Goal: Task Accomplishment & Management: Use online tool/utility

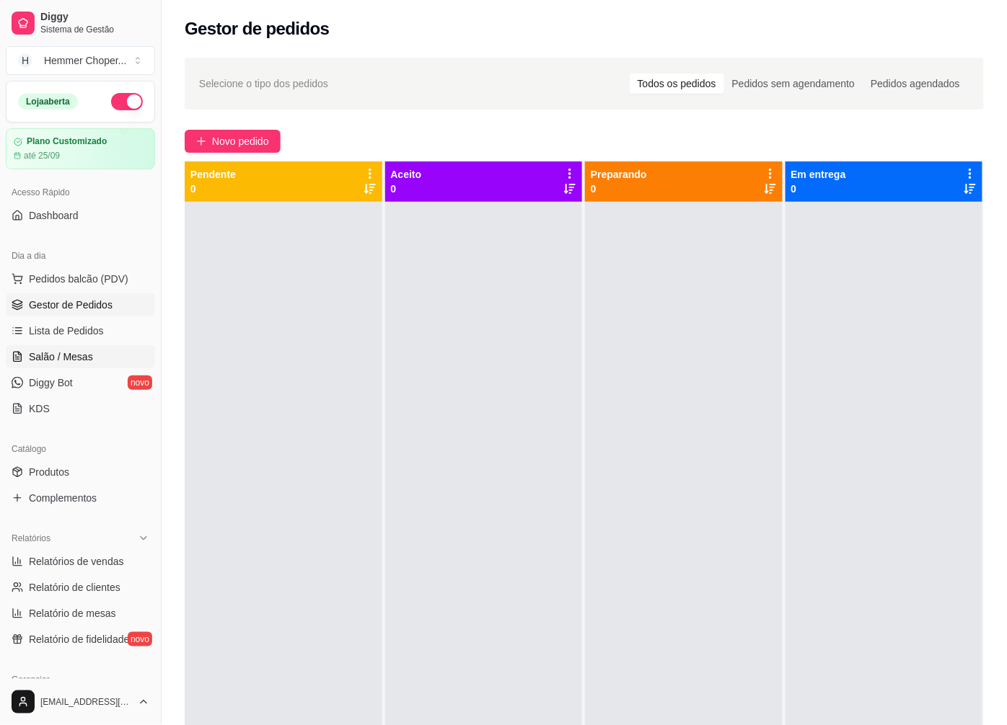
click at [63, 356] on span "Salão / Mesas" at bounding box center [61, 357] width 64 height 14
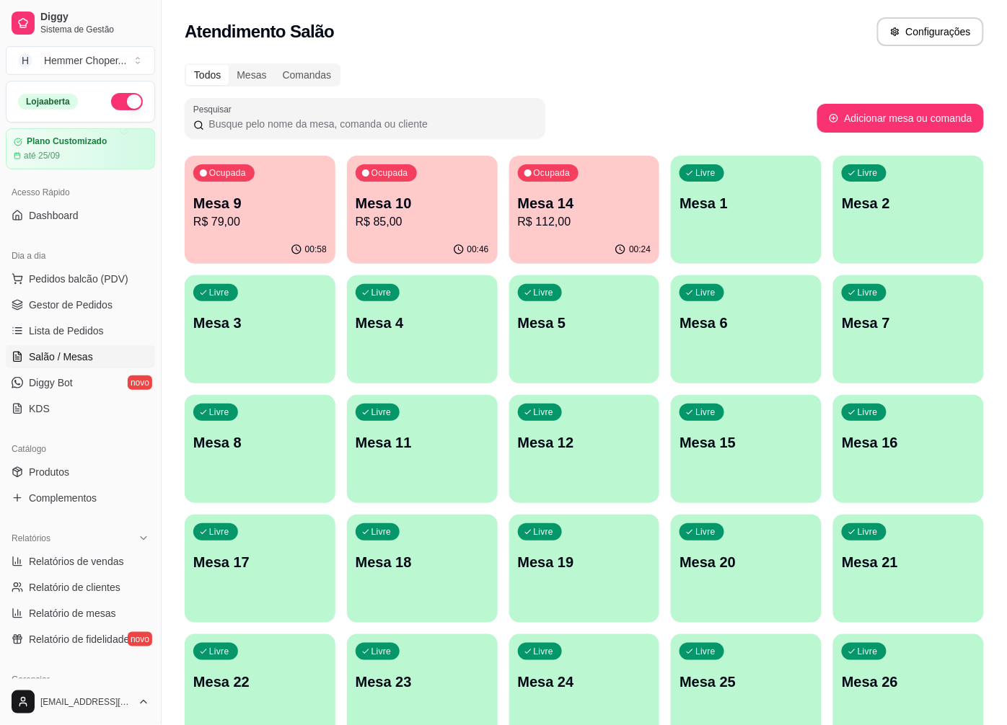
click at [272, 226] on p "R$ 79,00" at bounding box center [259, 221] width 133 height 17
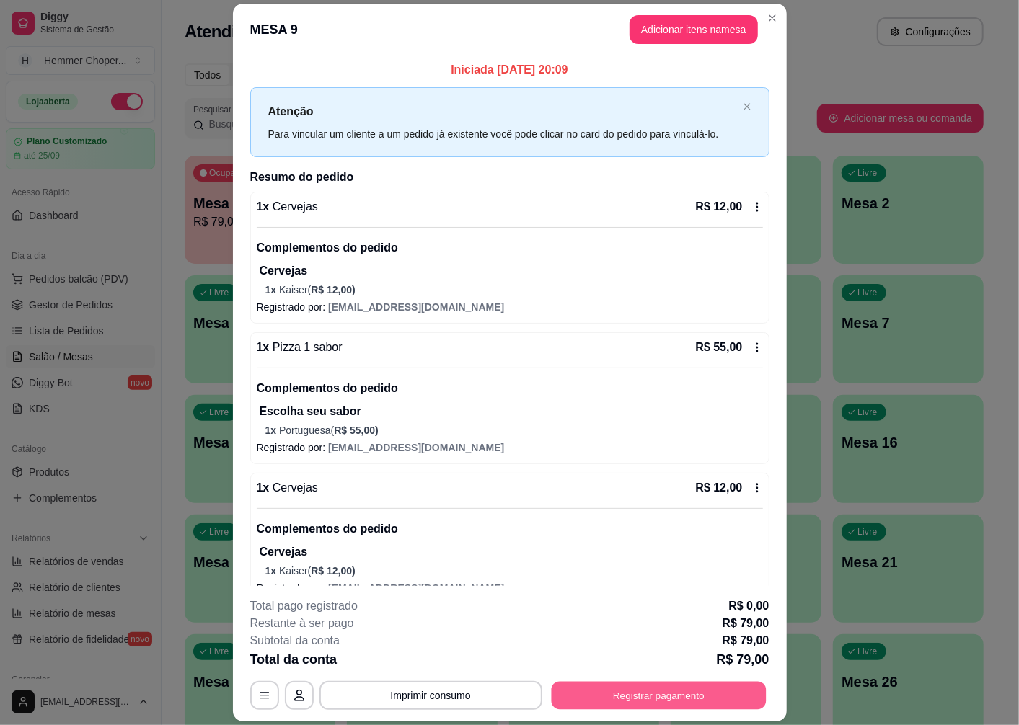
click at [694, 697] on button "Registrar pagamento" at bounding box center [658, 696] width 215 height 28
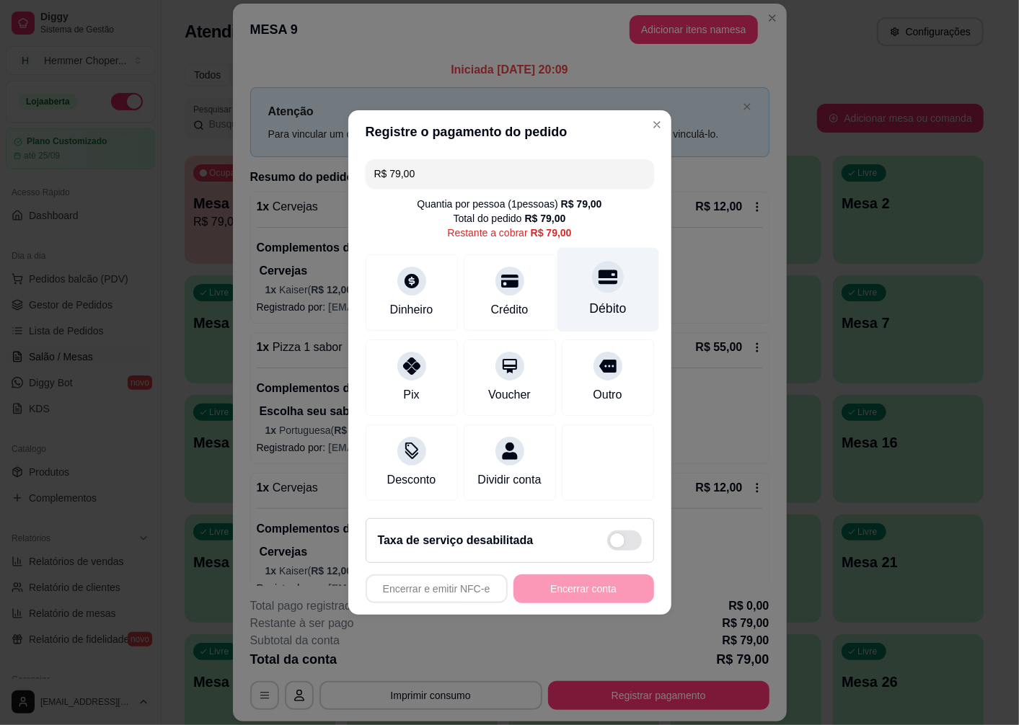
click at [610, 278] on div "Débito" at bounding box center [608, 290] width 102 height 84
type input "R$ 0,00"
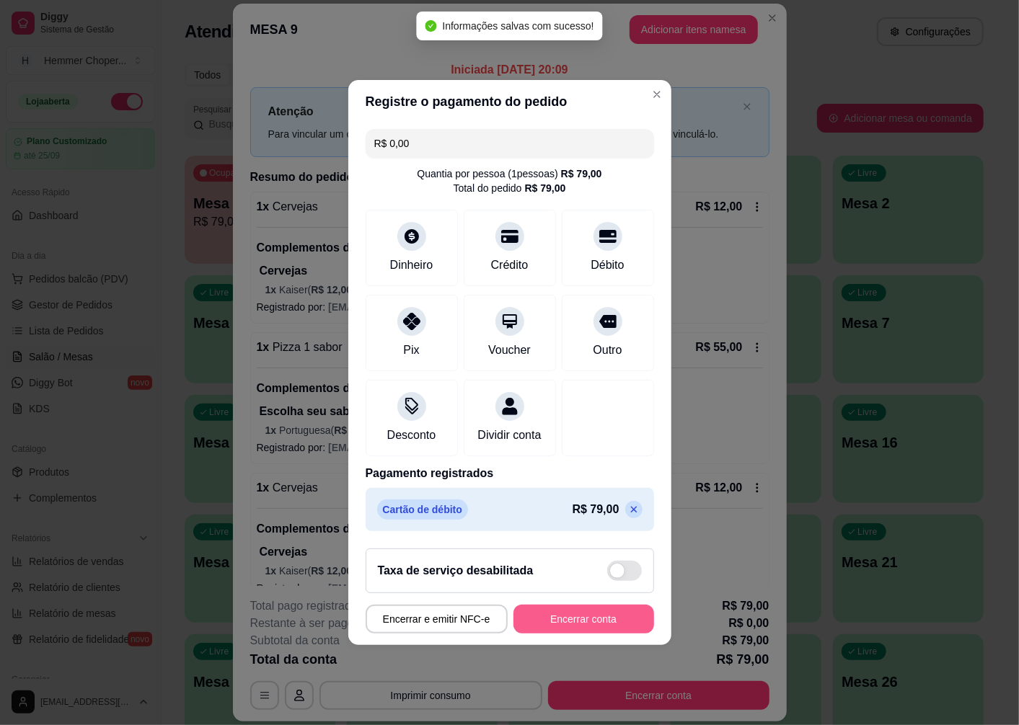
click at [574, 632] on button "Encerrar conta" at bounding box center [583, 619] width 141 height 29
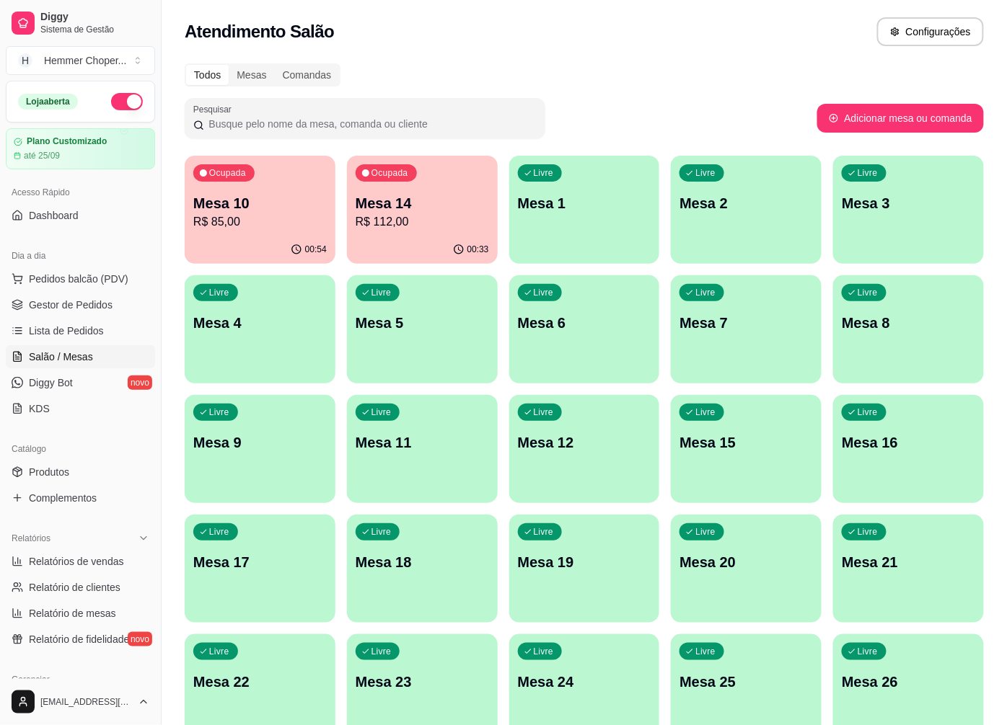
click at [290, 222] on p "R$ 85,00" at bounding box center [259, 221] width 133 height 17
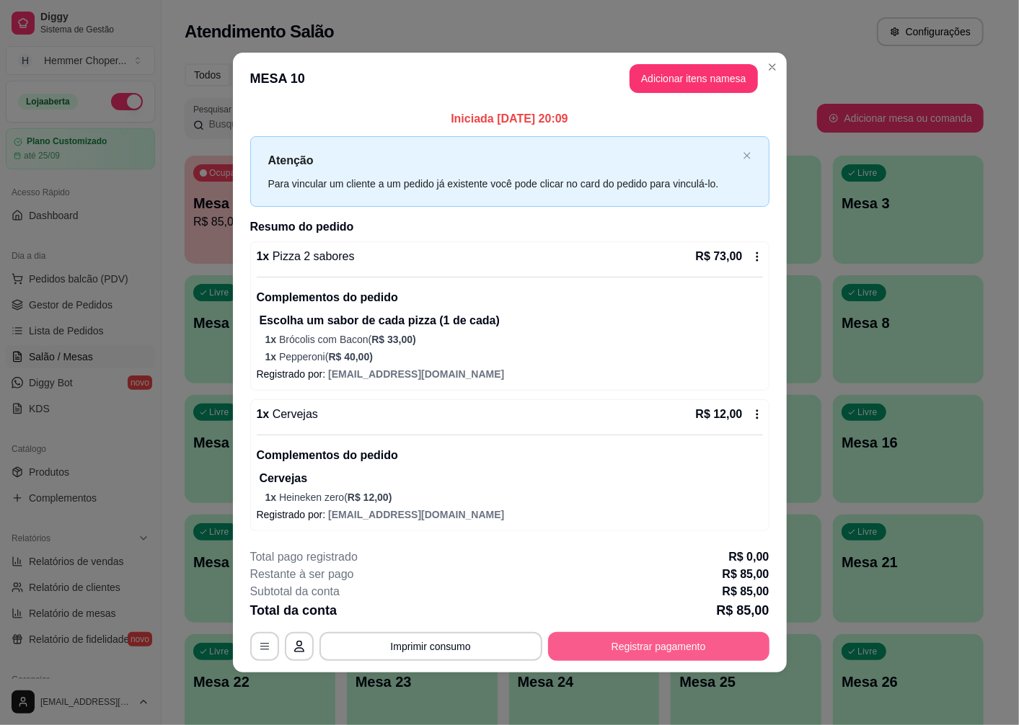
click at [648, 649] on button "Registrar pagamento" at bounding box center [658, 646] width 221 height 29
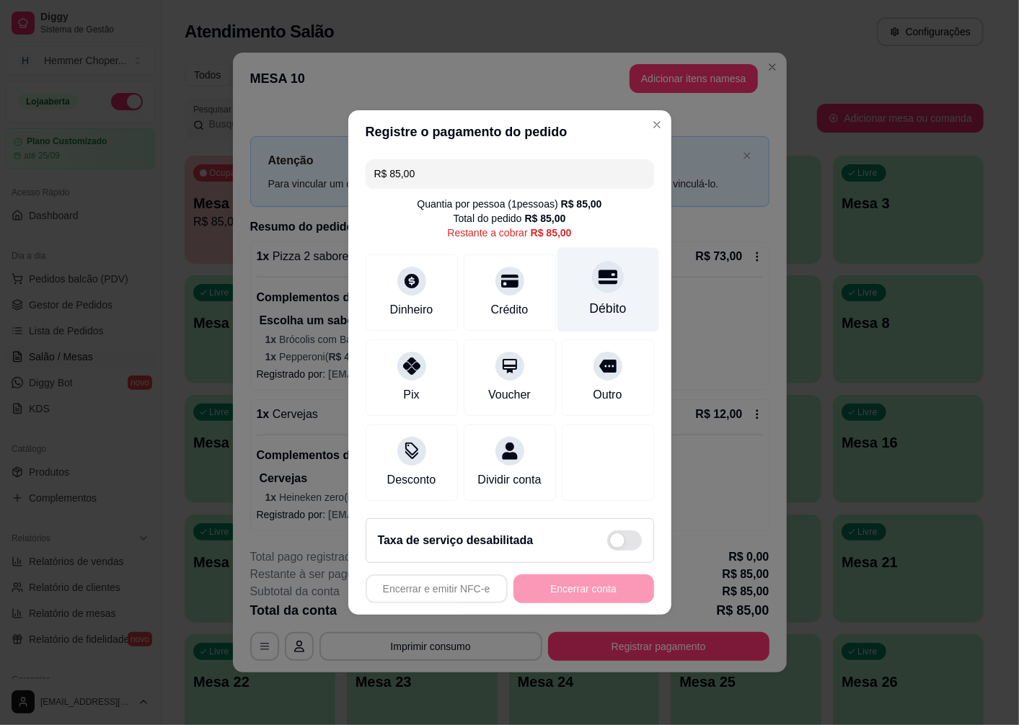
click at [604, 278] on div at bounding box center [608, 277] width 32 height 32
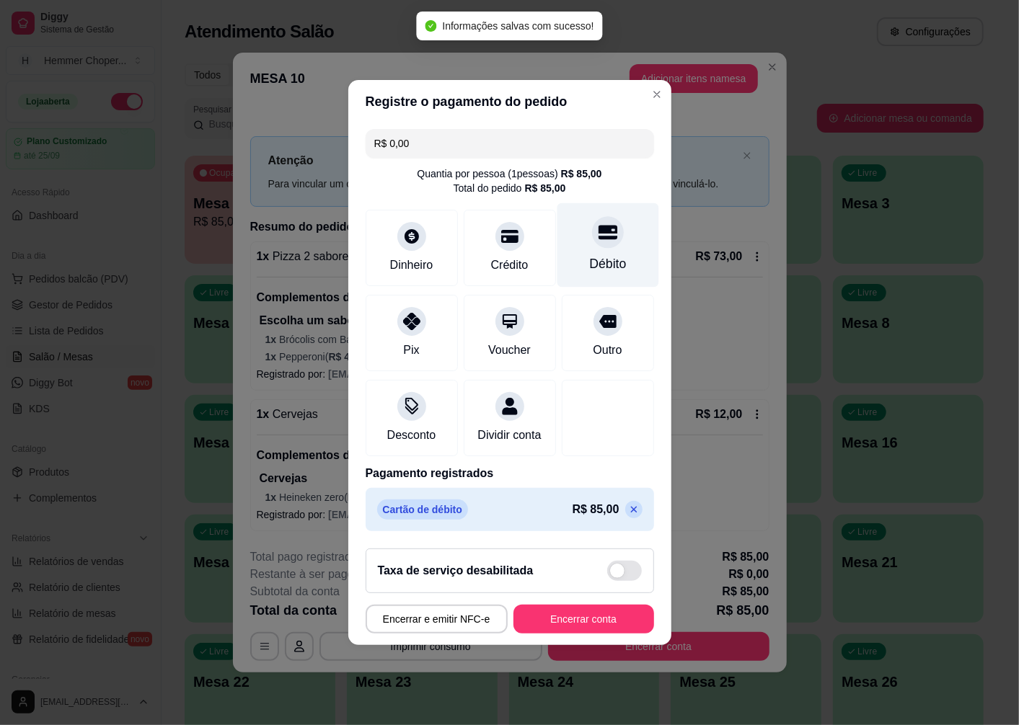
type input "R$ 0,00"
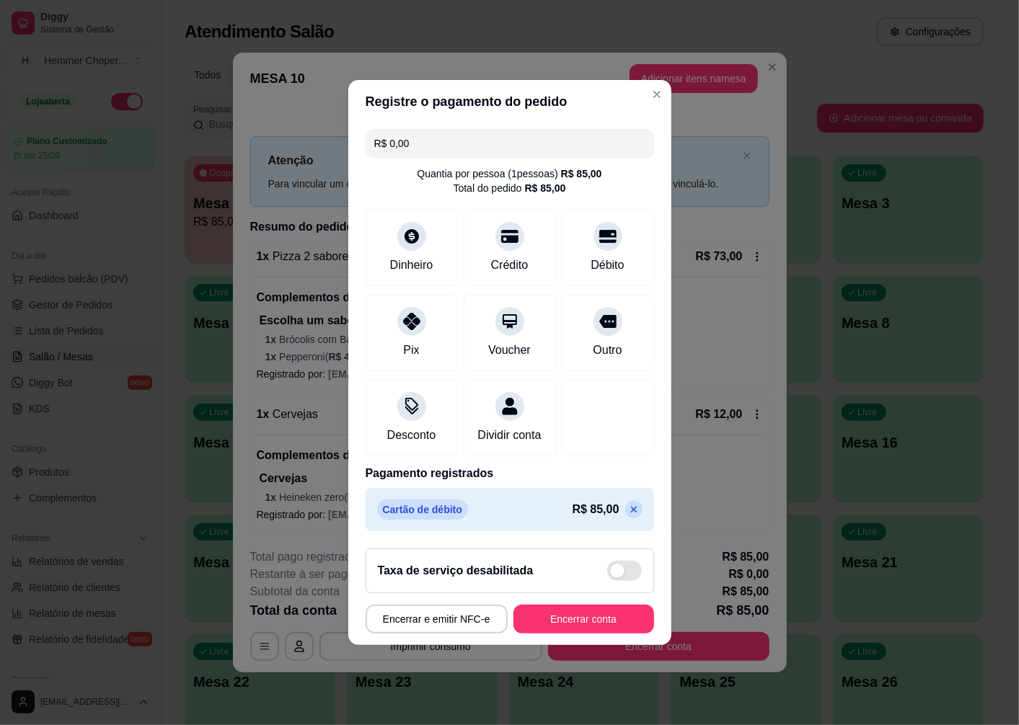
click at [560, 630] on button "Encerrar conta" at bounding box center [583, 619] width 141 height 29
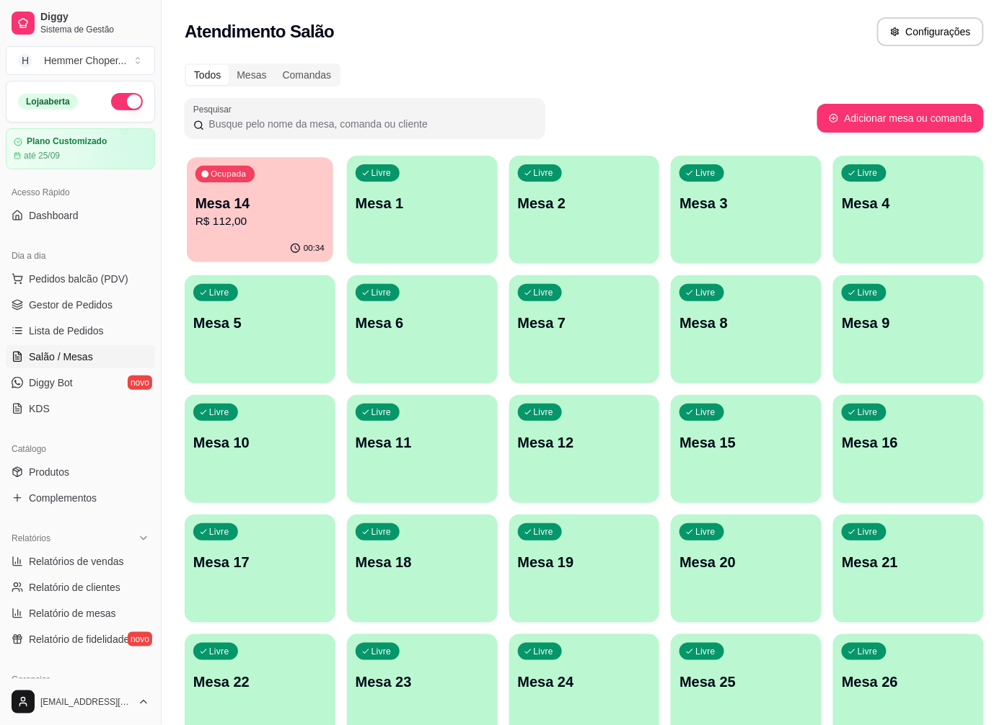
click at [249, 229] on p "R$ 112,00" at bounding box center [259, 221] width 129 height 17
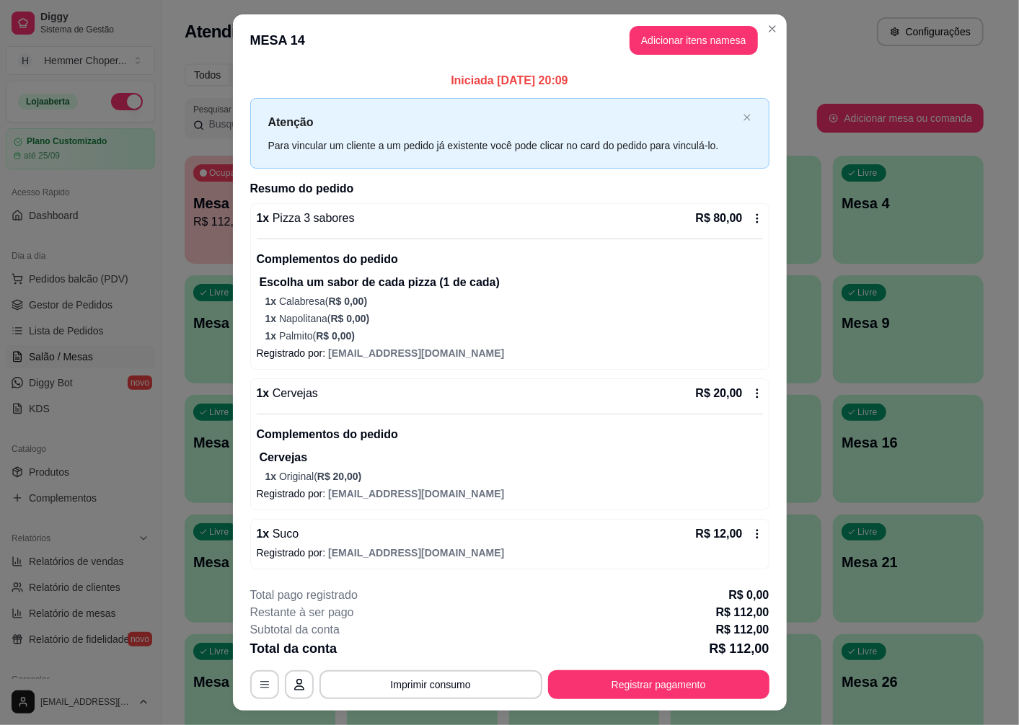
scroll to position [31, 0]
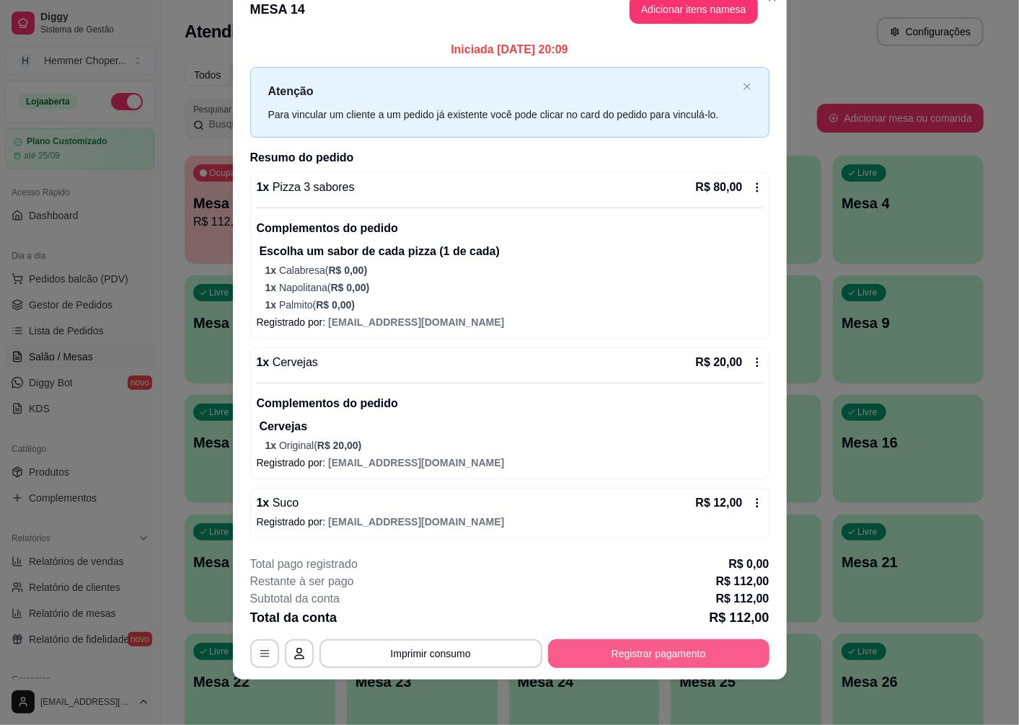
click at [643, 658] on button "Registrar pagamento" at bounding box center [658, 654] width 221 height 29
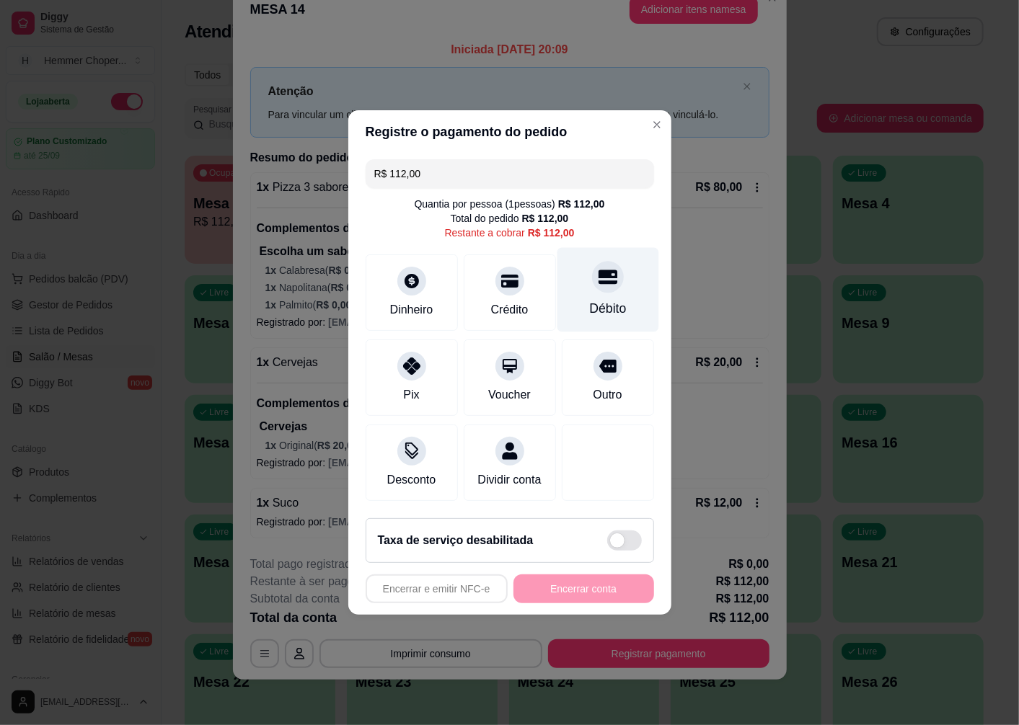
click at [602, 288] on div "Débito" at bounding box center [608, 290] width 102 height 84
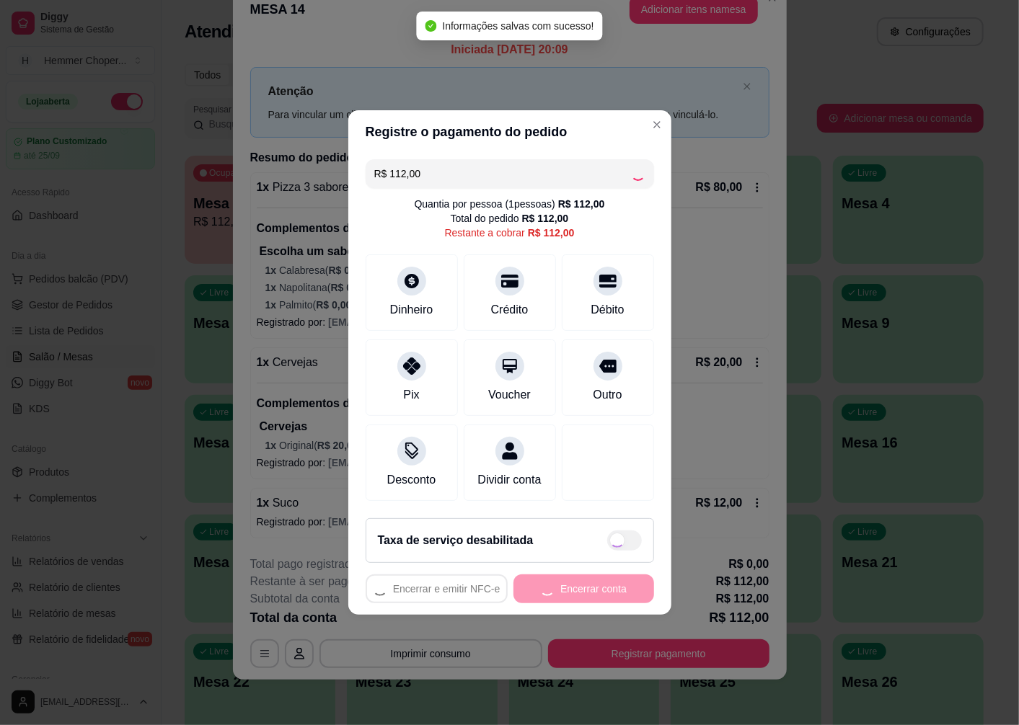
type input "R$ 0,00"
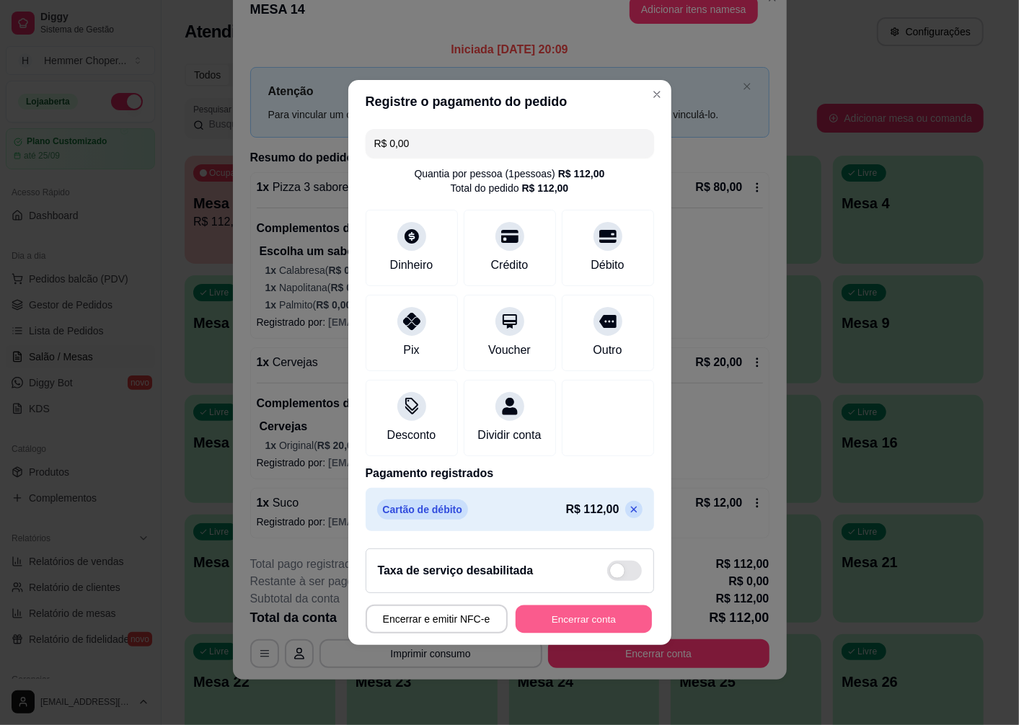
click at [590, 625] on button "Encerrar conta" at bounding box center [584, 620] width 136 height 28
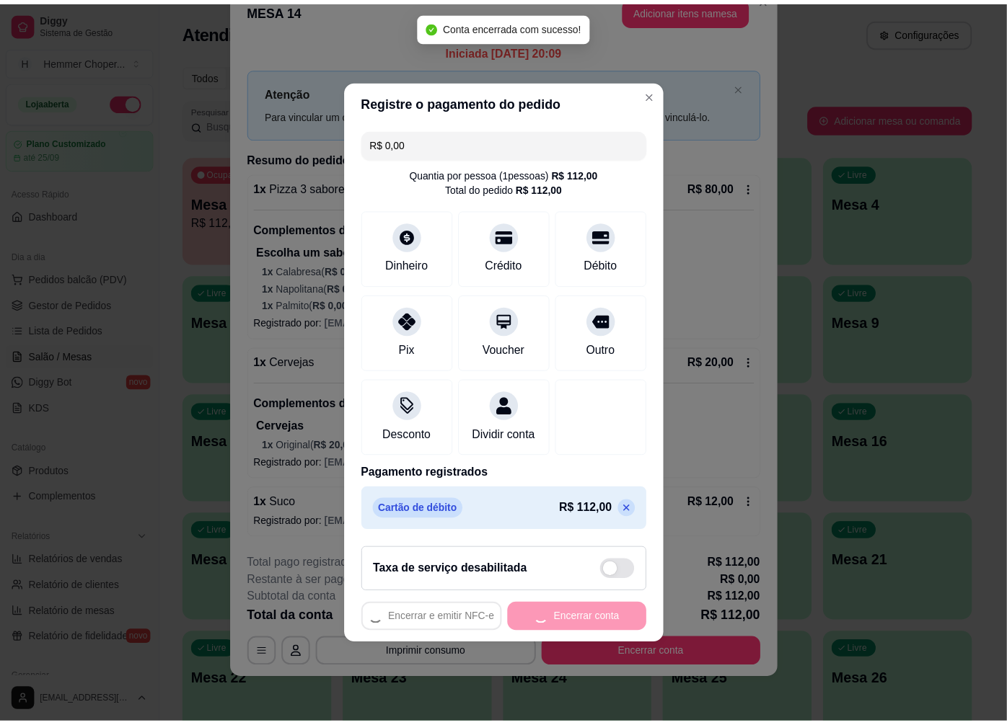
scroll to position [0, 0]
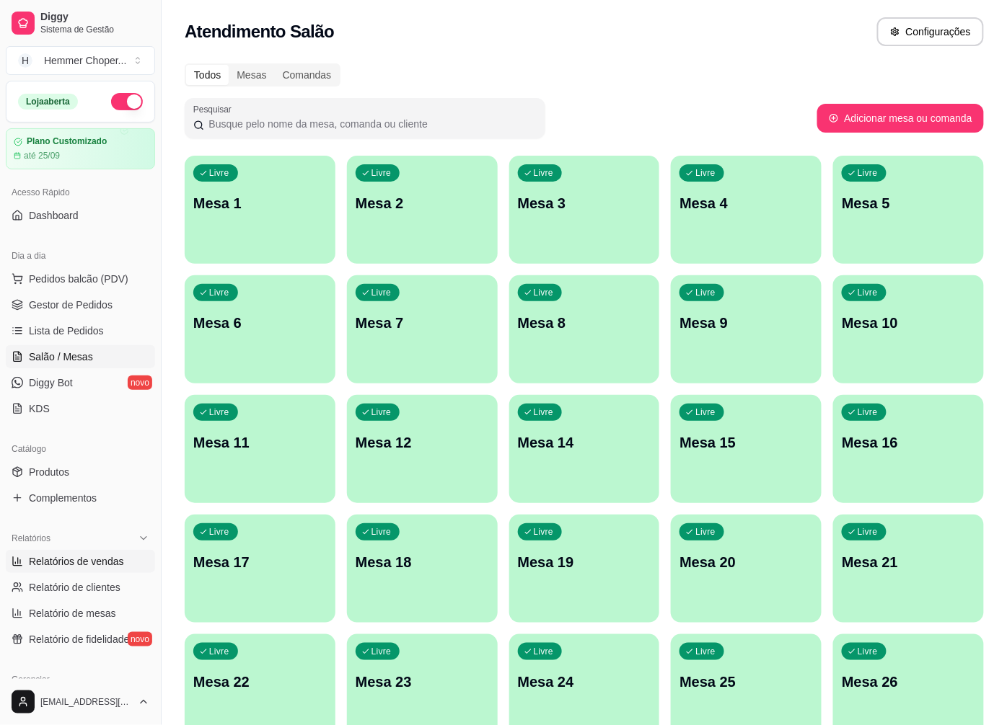
click at [67, 556] on span "Relatórios de vendas" at bounding box center [76, 562] width 95 height 14
select select "ALL"
select select "0"
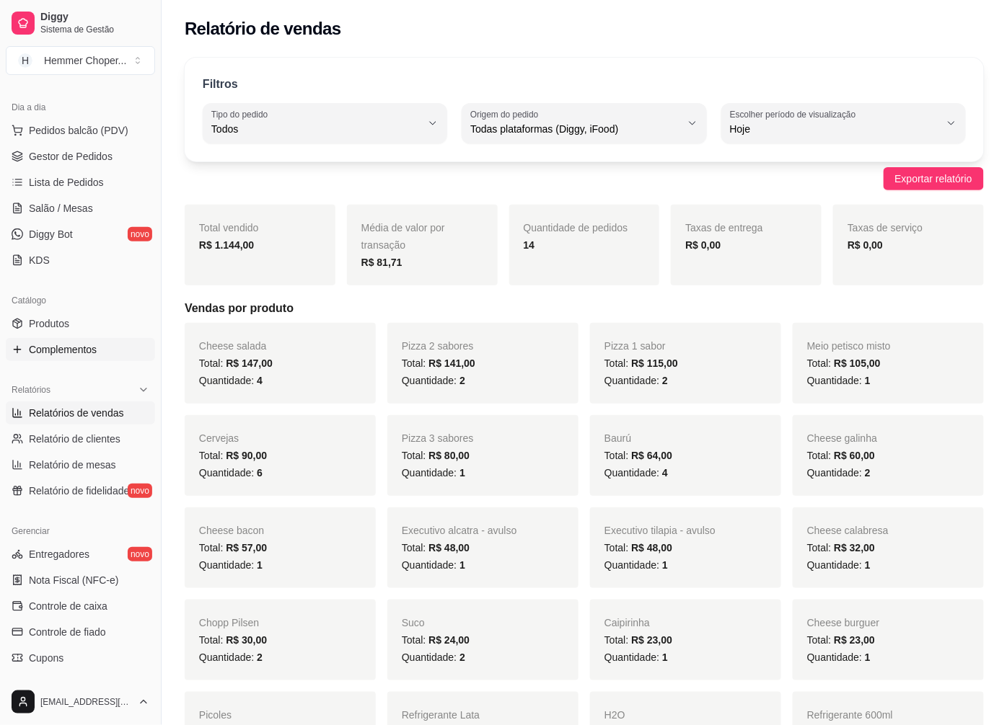
scroll to position [160, 0]
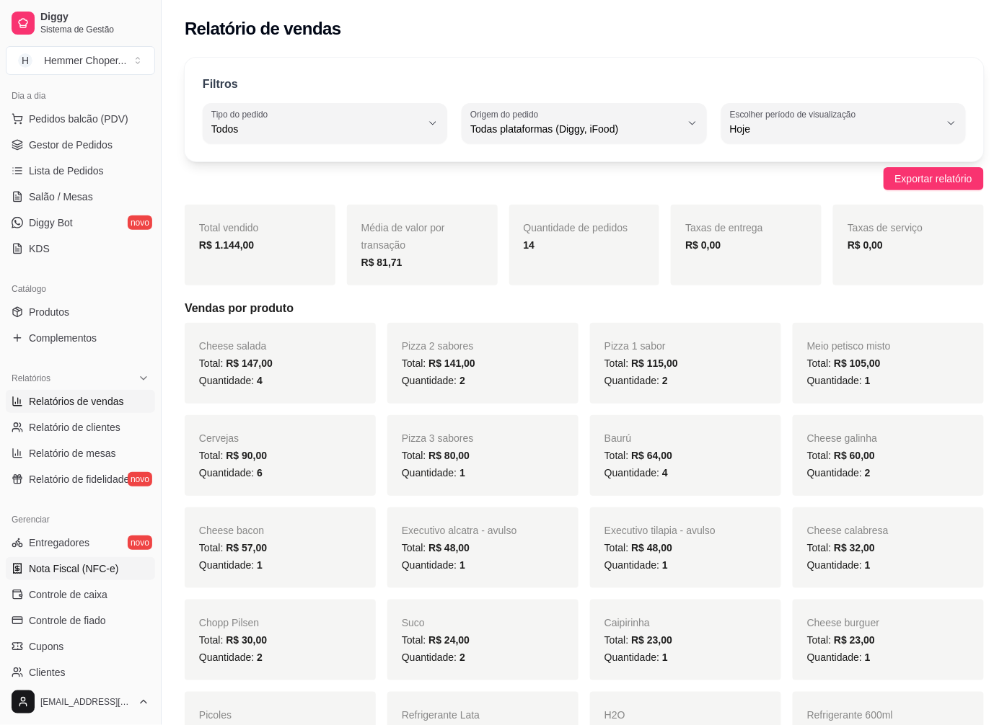
click at [78, 572] on span "Nota Fiscal (NFC-e)" at bounding box center [73, 569] width 89 height 14
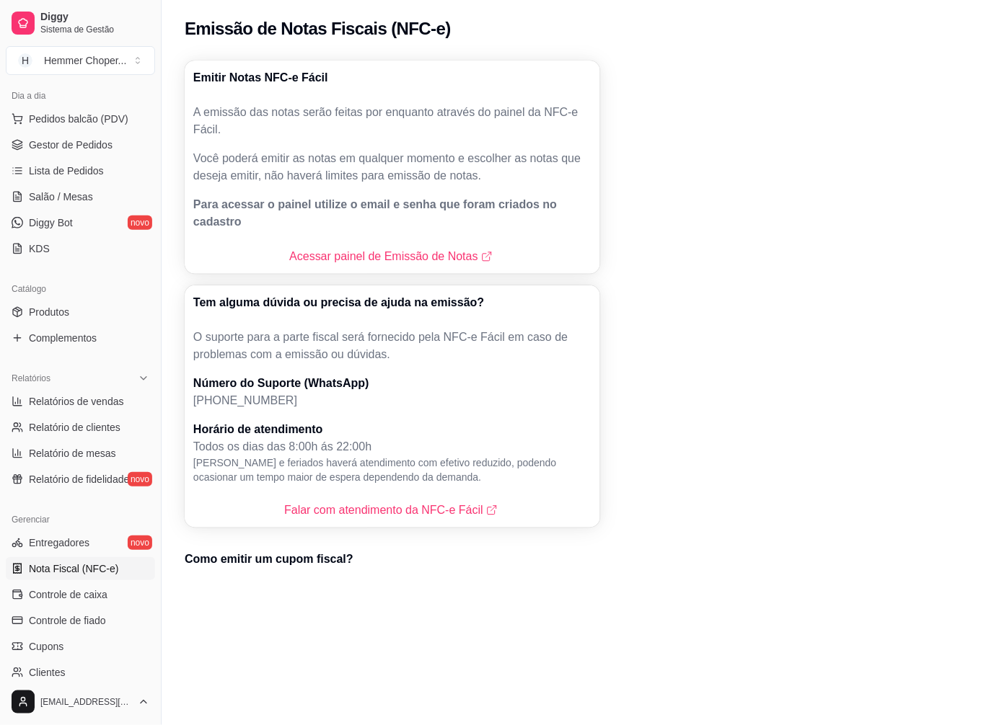
click at [366, 248] on div "Acessar painel de Emissão de Notas" at bounding box center [392, 256] width 415 height 35
click at [366, 248] on link "Acessar painel de Emissão de Notas" at bounding box center [392, 256] width 206 height 17
